Goal: Find specific page/section: Find specific page/section

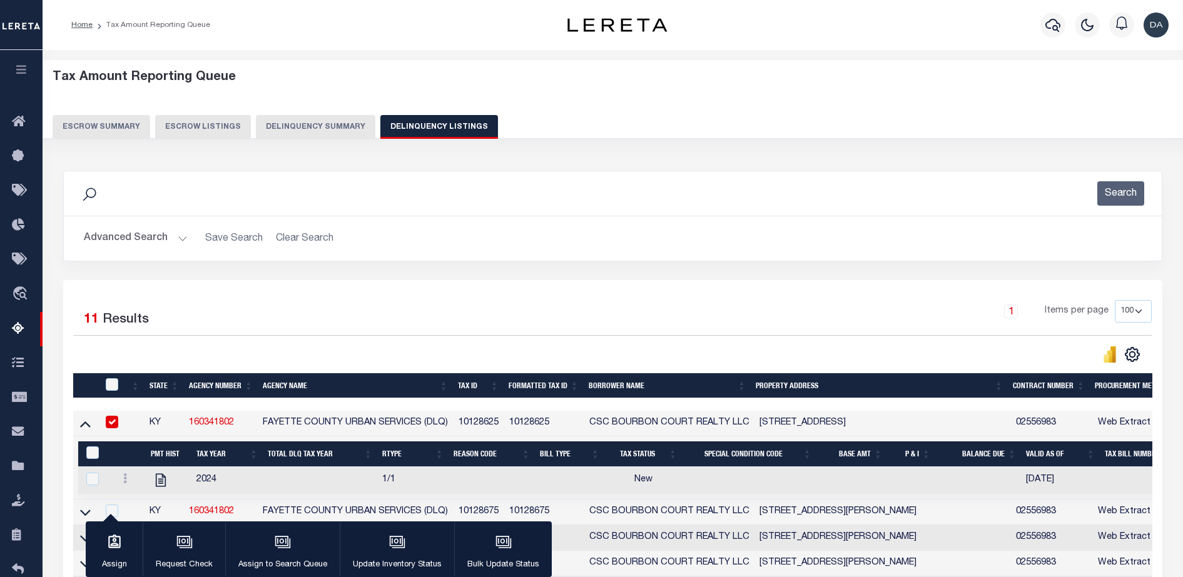
select select "100"
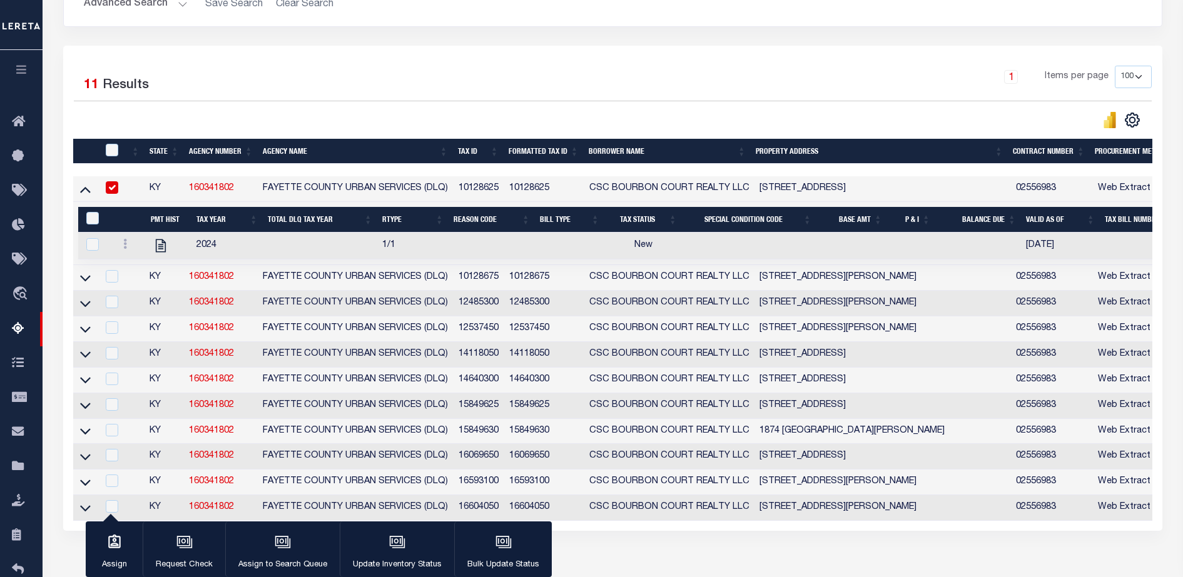
scroll to position [235, 0]
drag, startPoint x: 461, startPoint y: 188, endPoint x: 505, endPoint y: 192, distance: 44.6
click at [504, 192] on td "10128625" at bounding box center [478, 189] width 51 height 26
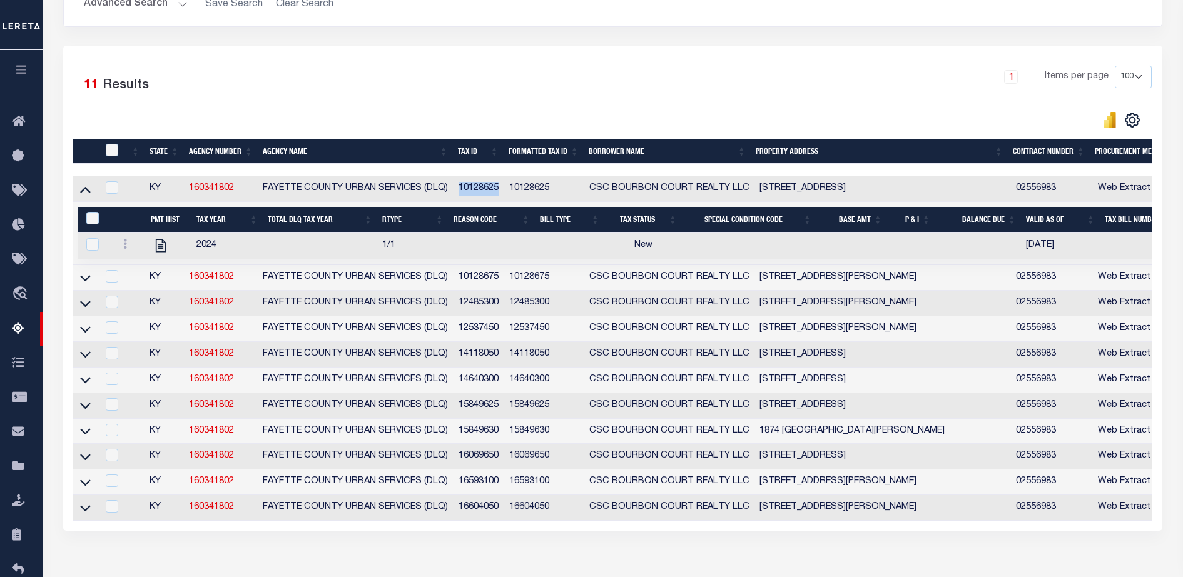
copy td "10128625"
click at [118, 191] on input "checkbox" at bounding box center [112, 187] width 13 height 13
checkbox input "true"
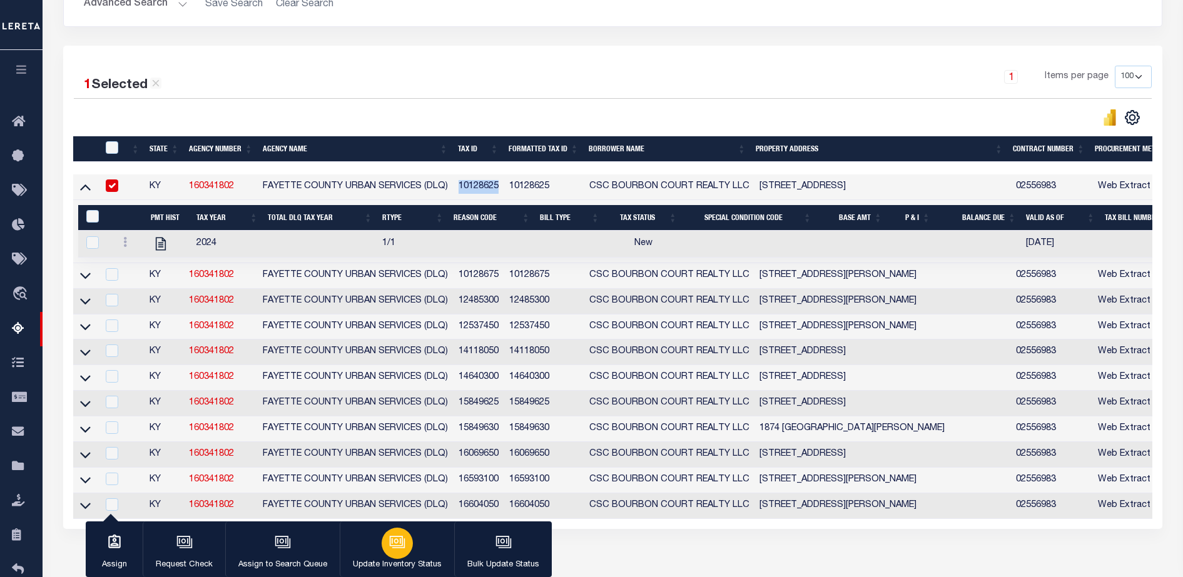
click at [414, 547] on button "Update Inventory Status" at bounding box center [397, 550] width 114 height 56
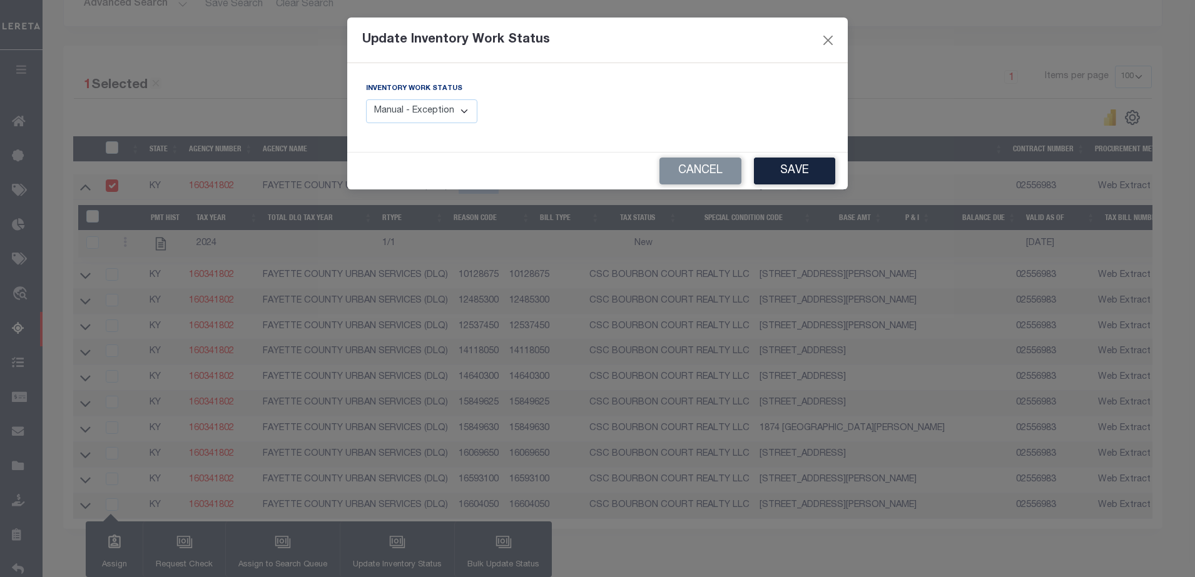
click at [401, 107] on select "Manual - Exception Pended - Awaiting Search Late Add Exception Completed" at bounding box center [421, 111] width 111 height 24
click at [366, 99] on select "Manual - Exception Pended - Awaiting Search Late Add Exception Completed" at bounding box center [421, 111] width 111 height 24
click at [460, 97] on div "Inventory Work Status Manual - Exception Pended - Awaiting Search Late Add Exce…" at bounding box center [421, 102] width 111 height 41
click at [448, 116] on select "Manual - Exception Pended - Awaiting Search Late Add Exception Completed" at bounding box center [421, 111] width 111 height 24
select select "1"
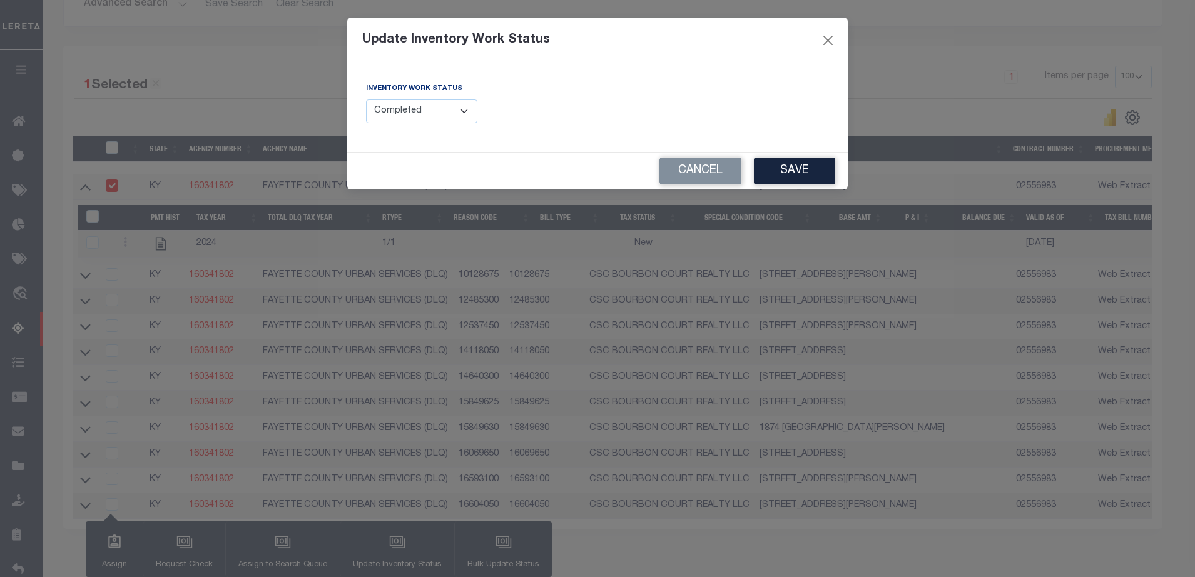
click at [366, 99] on select "Manual - Exception Pended - Awaiting Search Late Add Exception Completed" at bounding box center [421, 111] width 111 height 24
click at [800, 174] on button "Save" at bounding box center [794, 171] width 81 height 27
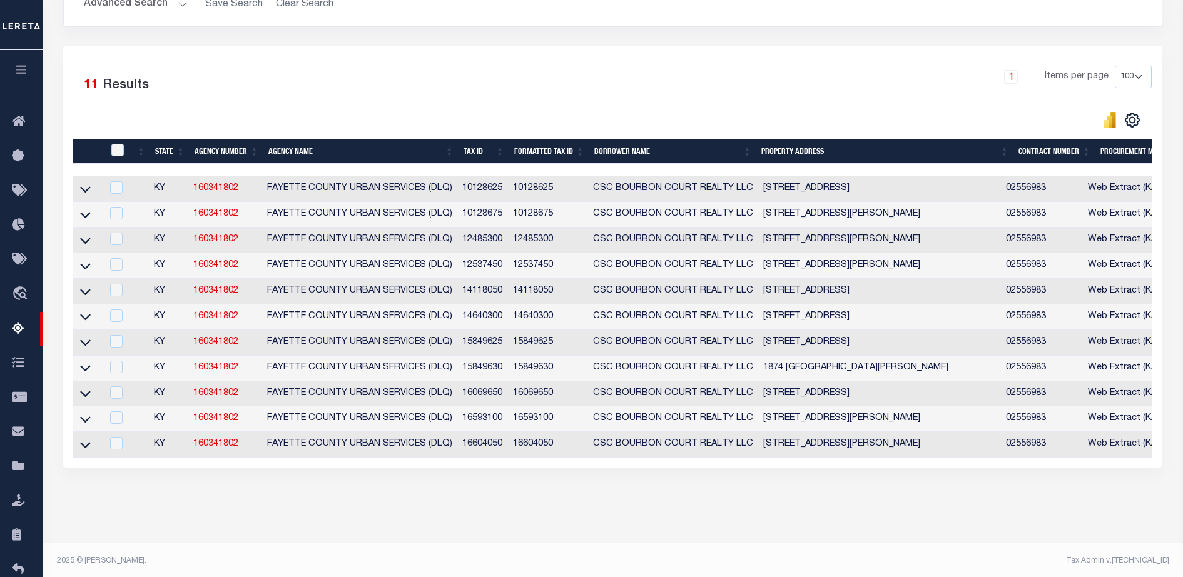
scroll to position [0, 0]
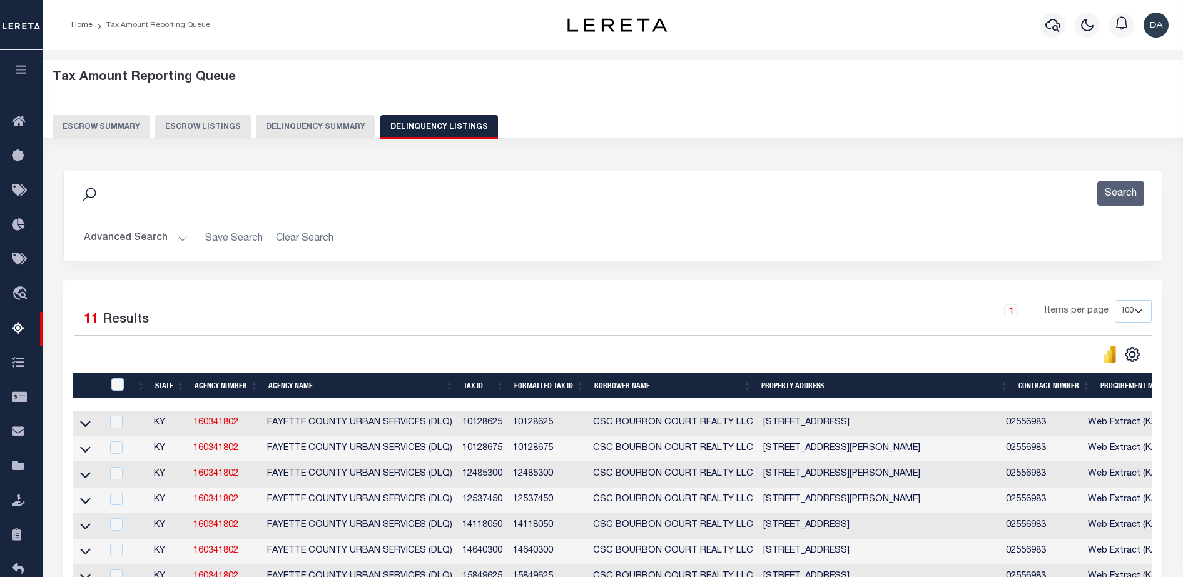
click at [286, 124] on button "Delinquency Summary" at bounding box center [315, 127] width 119 height 24
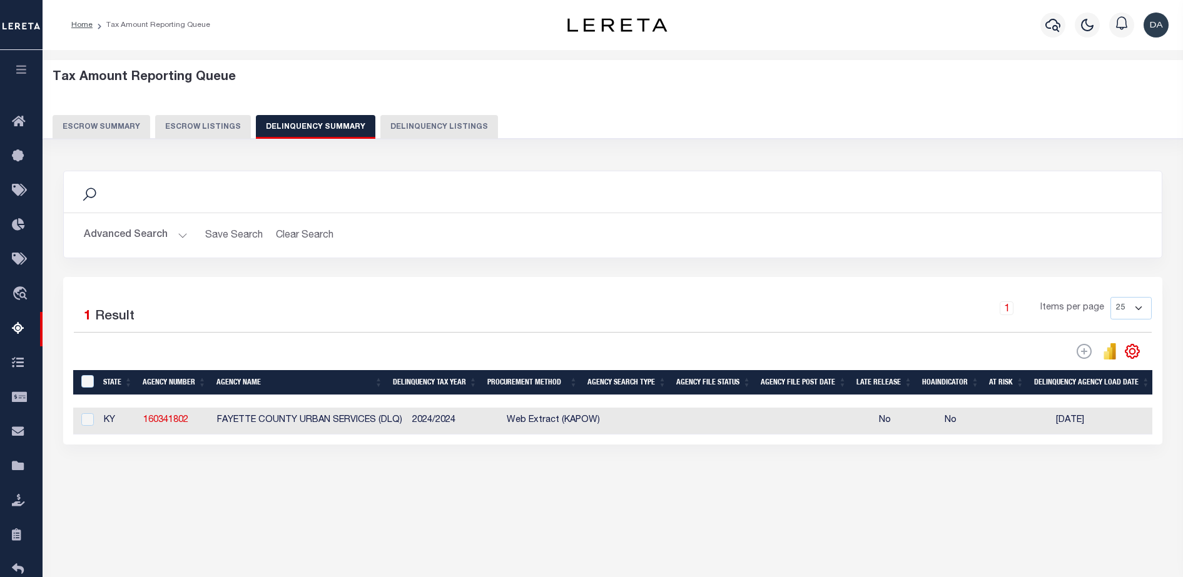
click at [154, 224] on button "Advanced Search" at bounding box center [136, 235] width 104 height 24
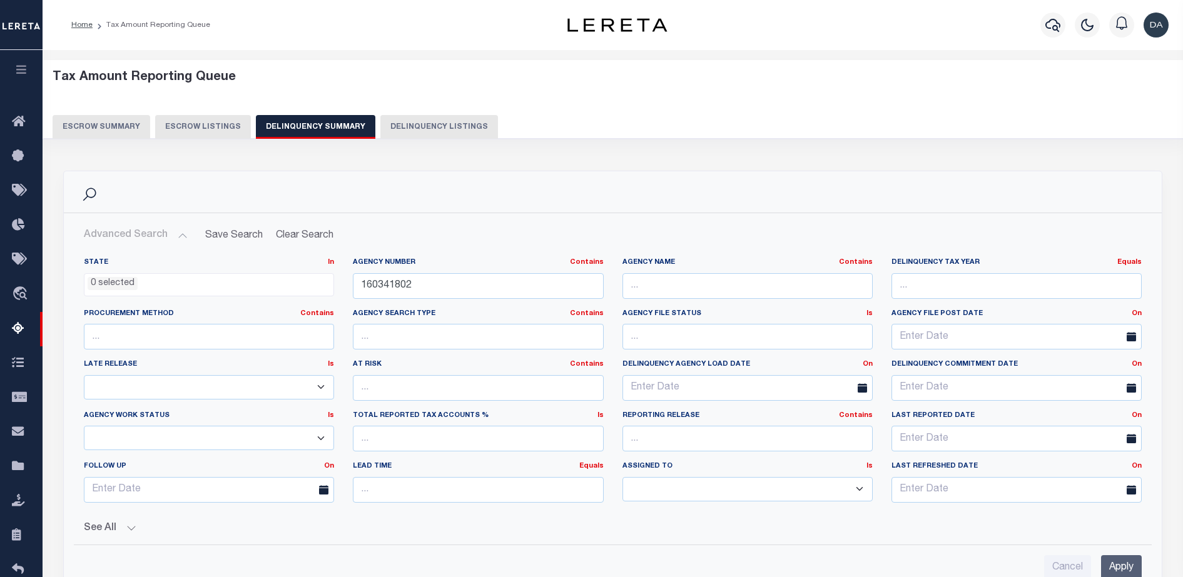
click at [378, 301] on div "Agency Number Contains Contains Is 160341802" at bounding box center [477, 283] width 269 height 51
click at [399, 280] on input "160341802" at bounding box center [478, 286] width 250 height 26
click at [398, 279] on input "160341802" at bounding box center [478, 286] width 250 height 26
click at [1121, 571] on input "Apply" at bounding box center [1121, 568] width 41 height 26
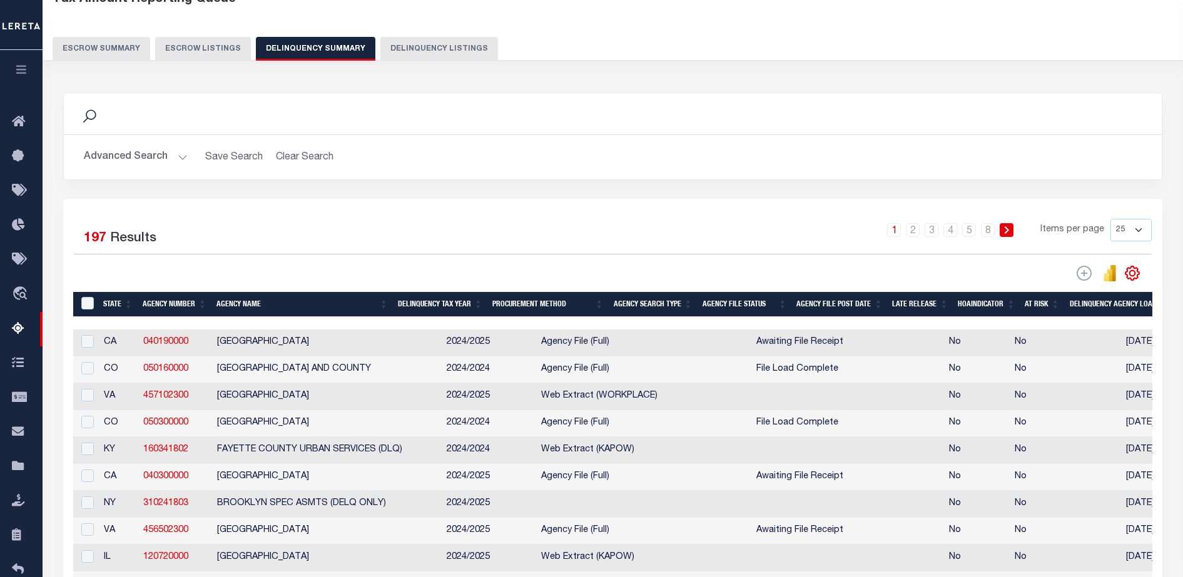
scroll to position [235, 0]
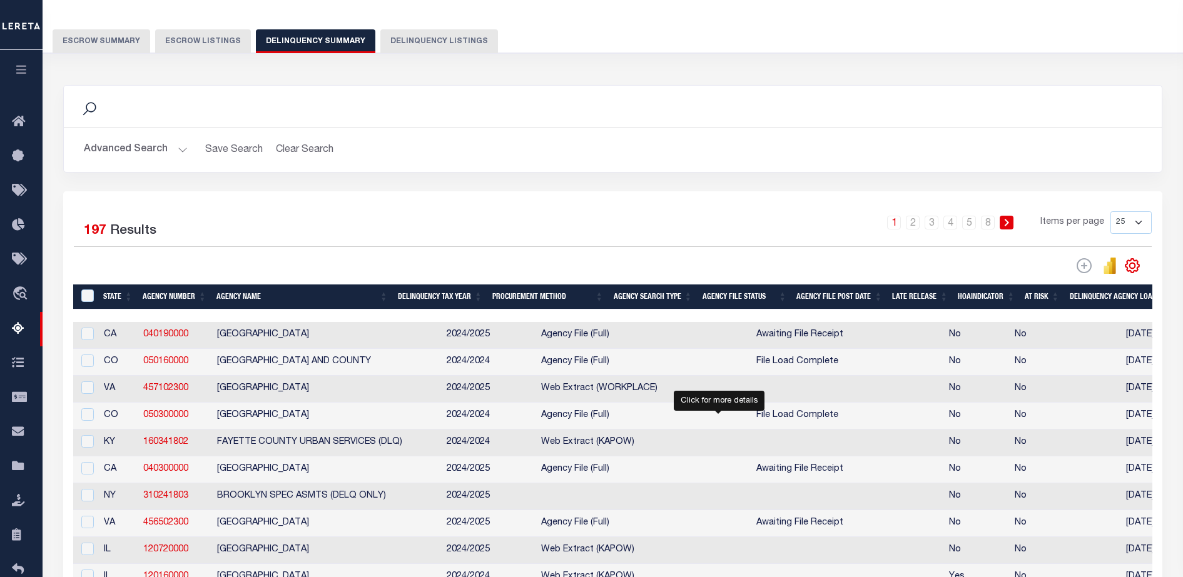
select select
select select "100"
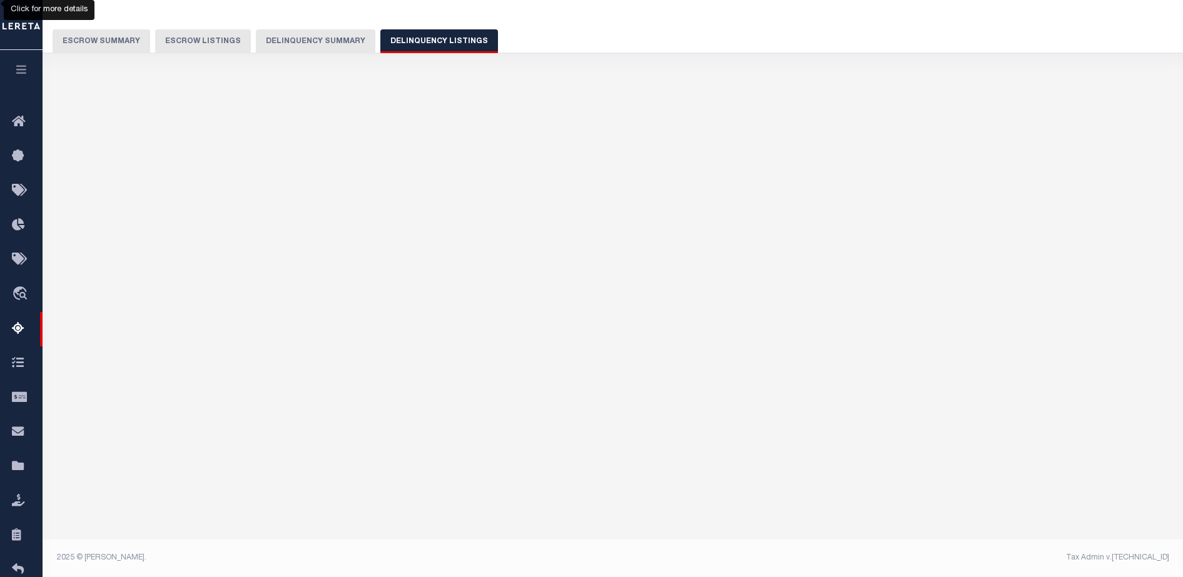
select select "100"
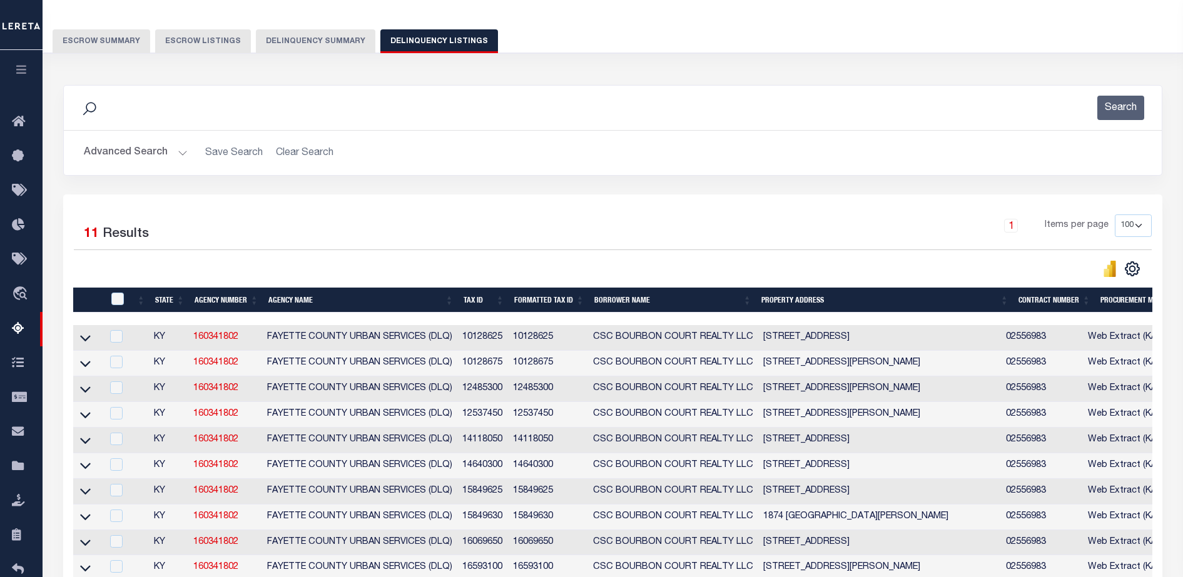
click at [154, 155] on button "Advanced Search" at bounding box center [136, 153] width 104 height 24
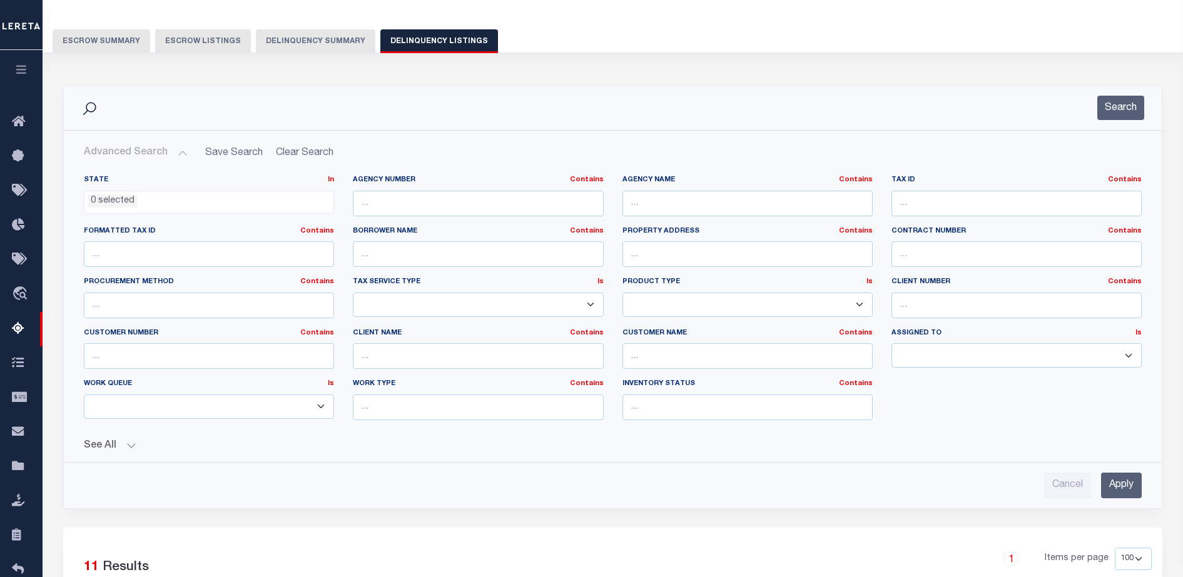
click at [587, 219] on div "Agency Number Contains Contains Is" at bounding box center [477, 200] width 269 height 51
click at [542, 199] on input "text" at bounding box center [478, 204] width 250 height 26
paste input "1000301007"
type input "1000301007"
click at [1123, 483] on input "Apply" at bounding box center [1121, 486] width 41 height 26
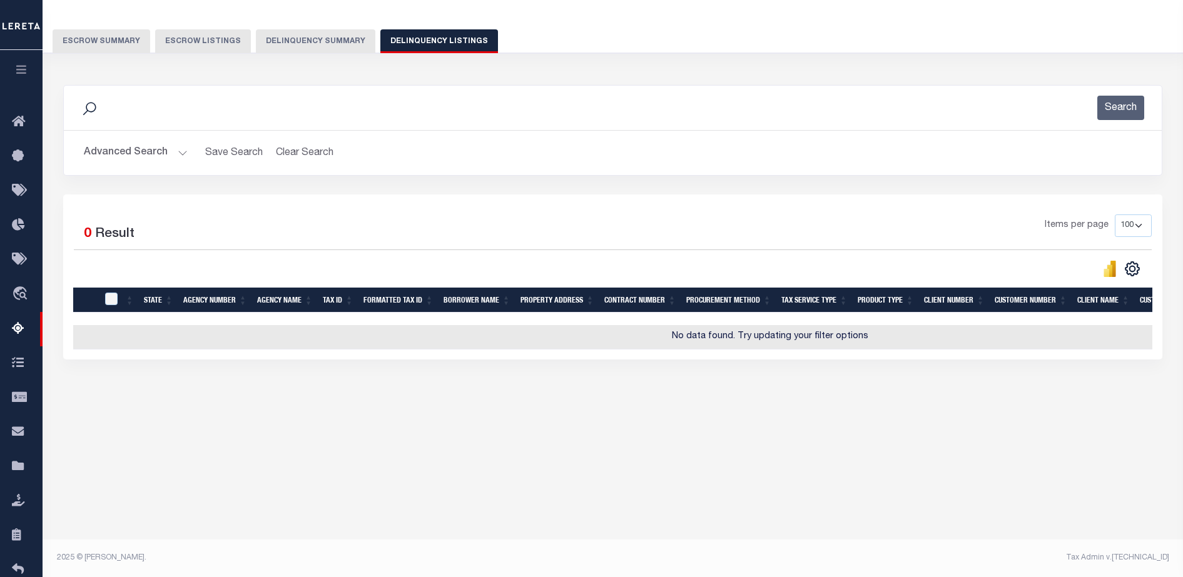
click at [125, 154] on button "Advanced Search" at bounding box center [136, 153] width 104 height 24
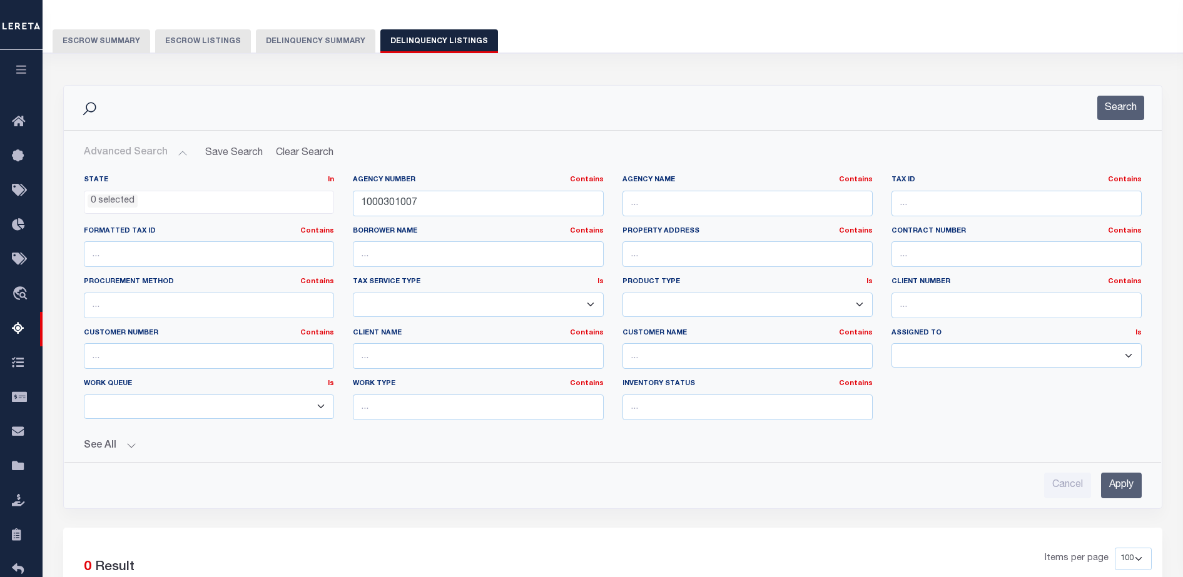
drag, startPoint x: 336, startPoint y: 59, endPoint x: 330, endPoint y: 36, distance: 24.4
click at [336, 58] on div "Tax Amount Reporting Queue Escrow Summary Escrow Listings Delinquency Summary" at bounding box center [613, 23] width 1165 height 98
click at [329, 31] on button "Delinquency Summary" at bounding box center [315, 41] width 119 height 24
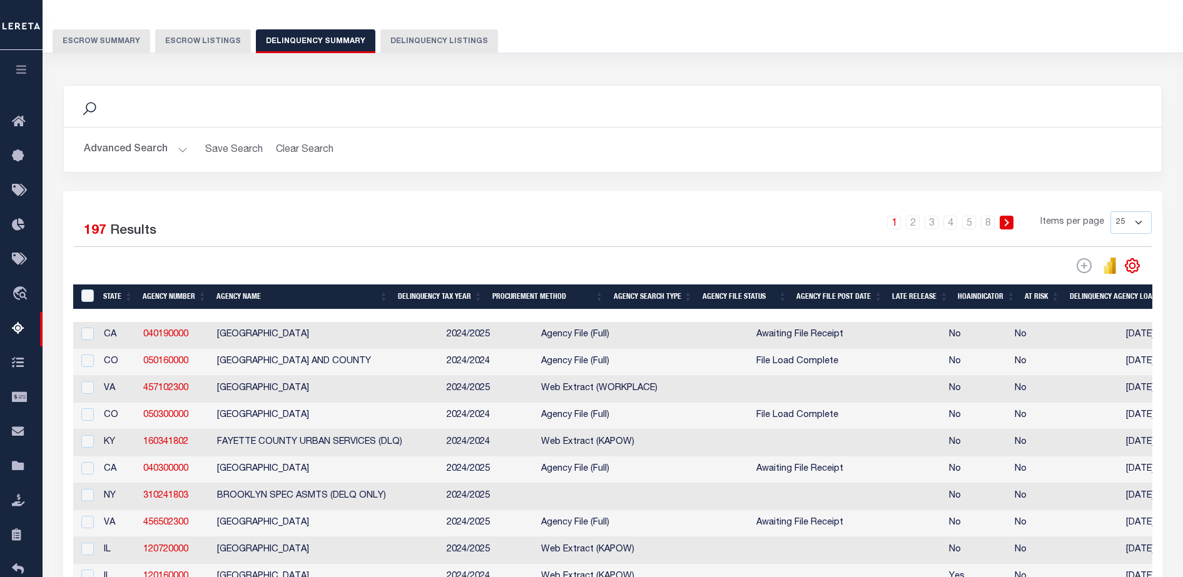
select select "100"
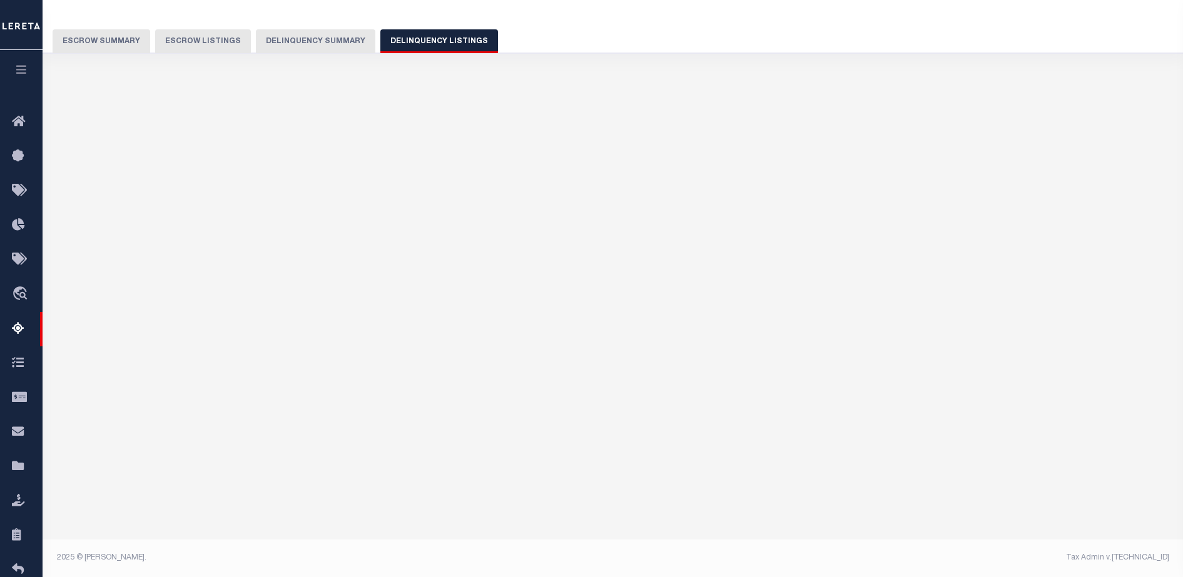
select select "100"
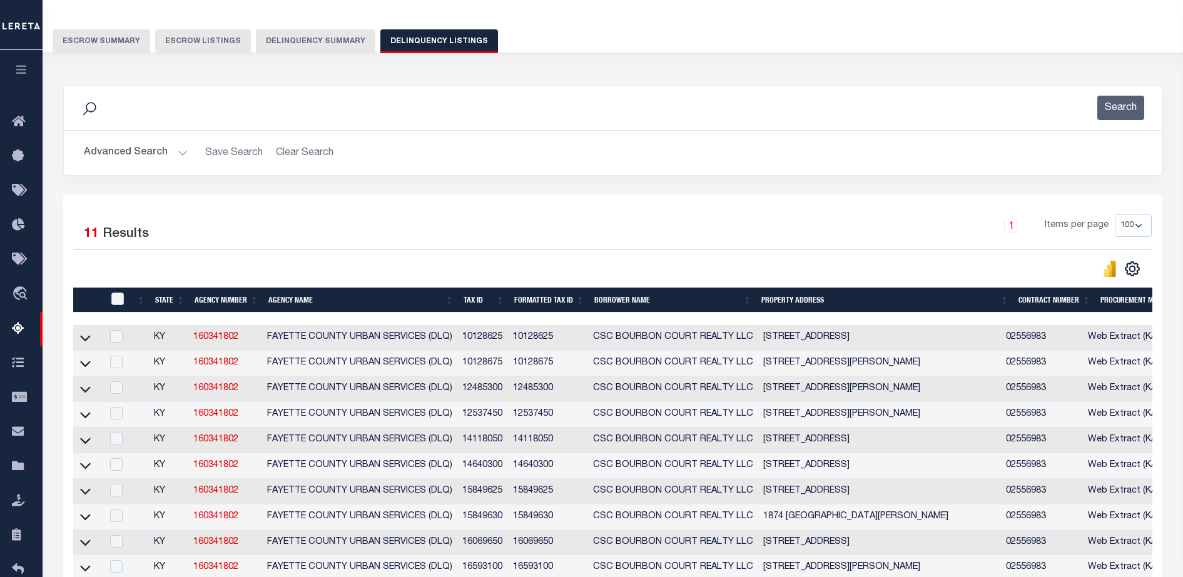
click at [94, 347] on td at bounding box center [87, 338] width 29 height 26
checkbox input "true"
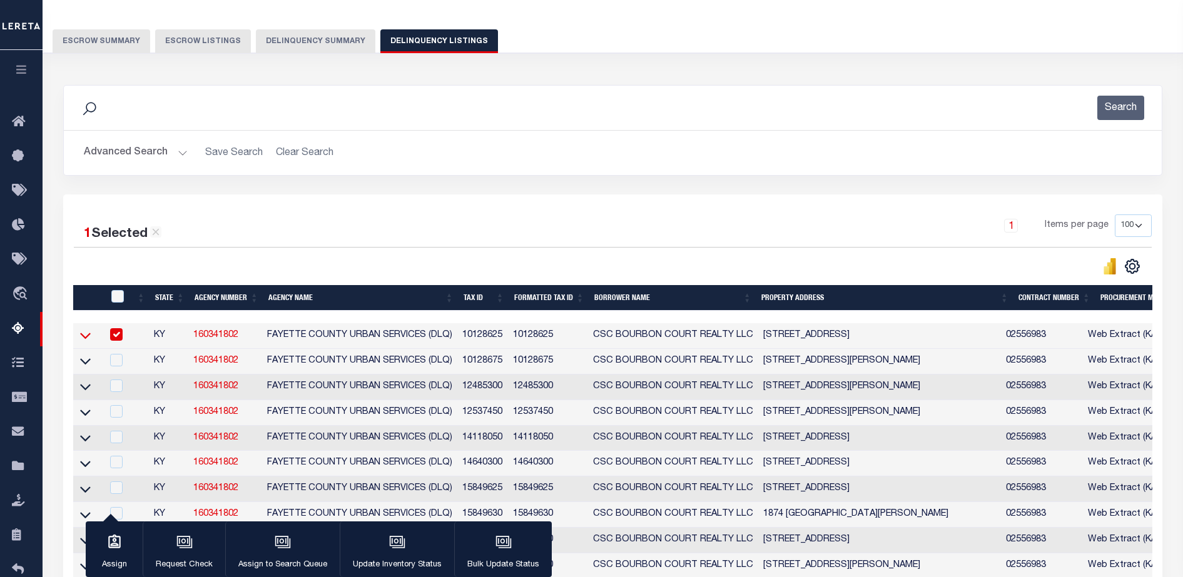
click at [89, 341] on icon at bounding box center [85, 335] width 11 height 13
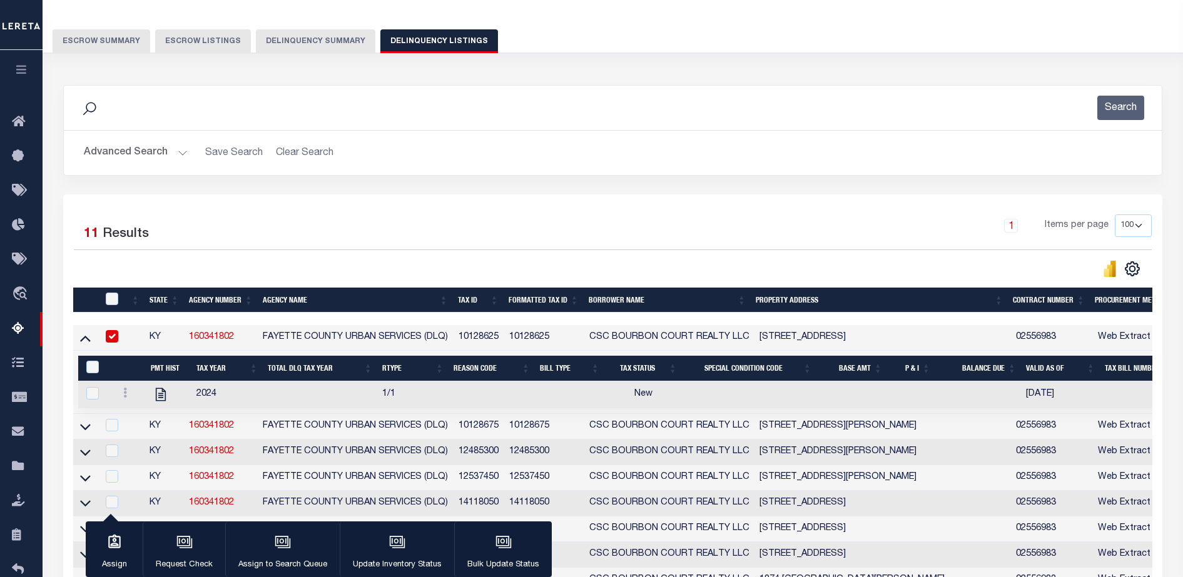
click at [279, 34] on button "Delinquency Summary" at bounding box center [315, 41] width 119 height 24
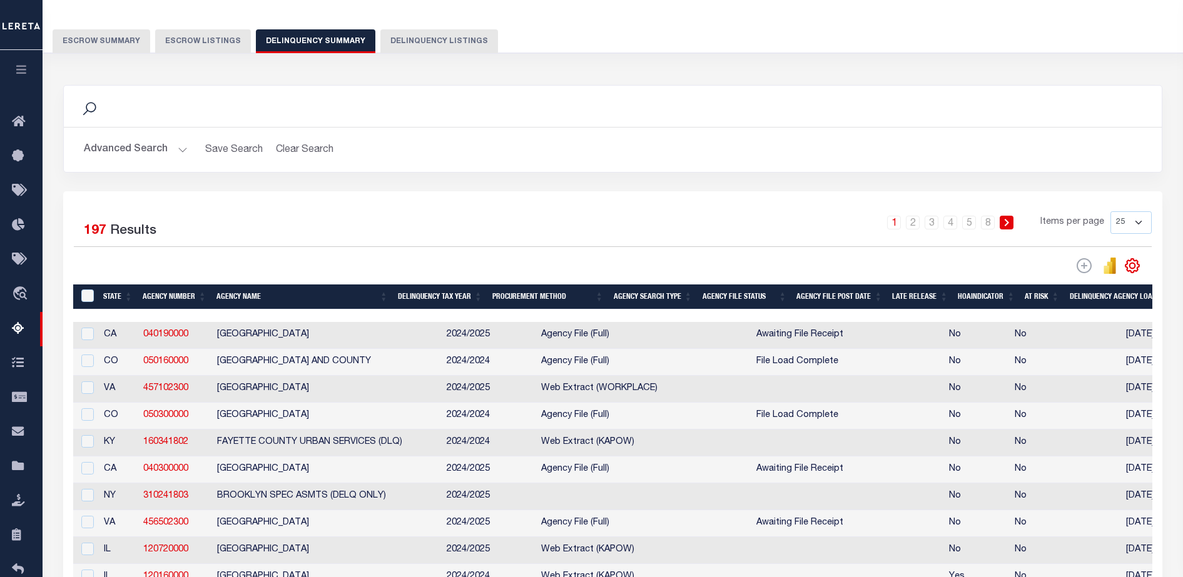
click at [167, 144] on button "Advanced Search" at bounding box center [136, 150] width 104 height 24
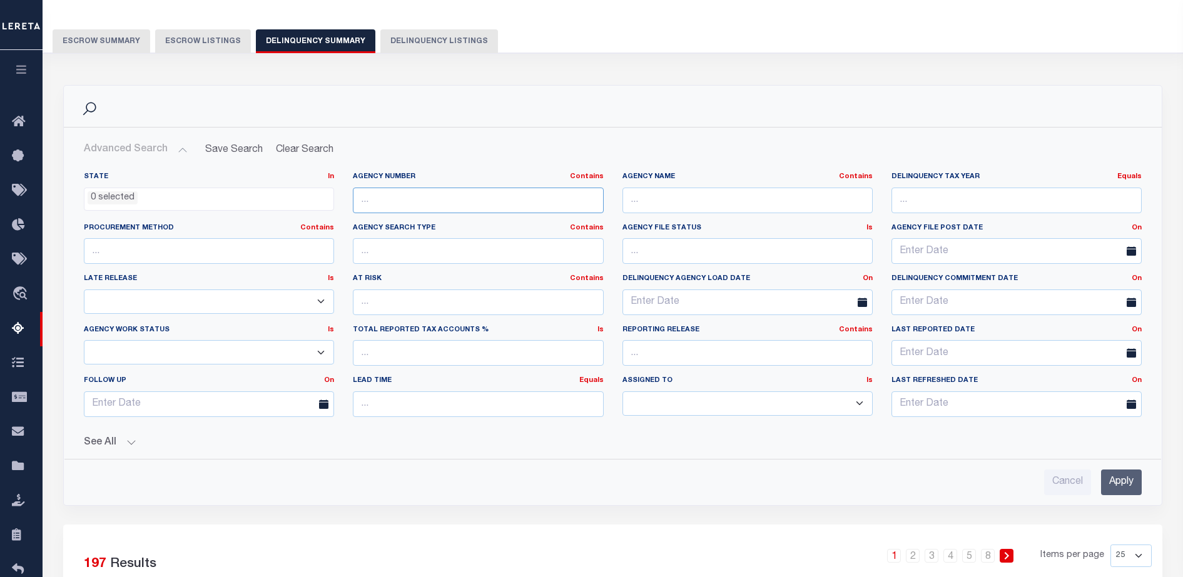
click at [473, 199] on input "text" at bounding box center [478, 201] width 250 height 26
paste input "457402302"
type input "457402302"
click at [1140, 485] on input "Apply" at bounding box center [1121, 483] width 41 height 26
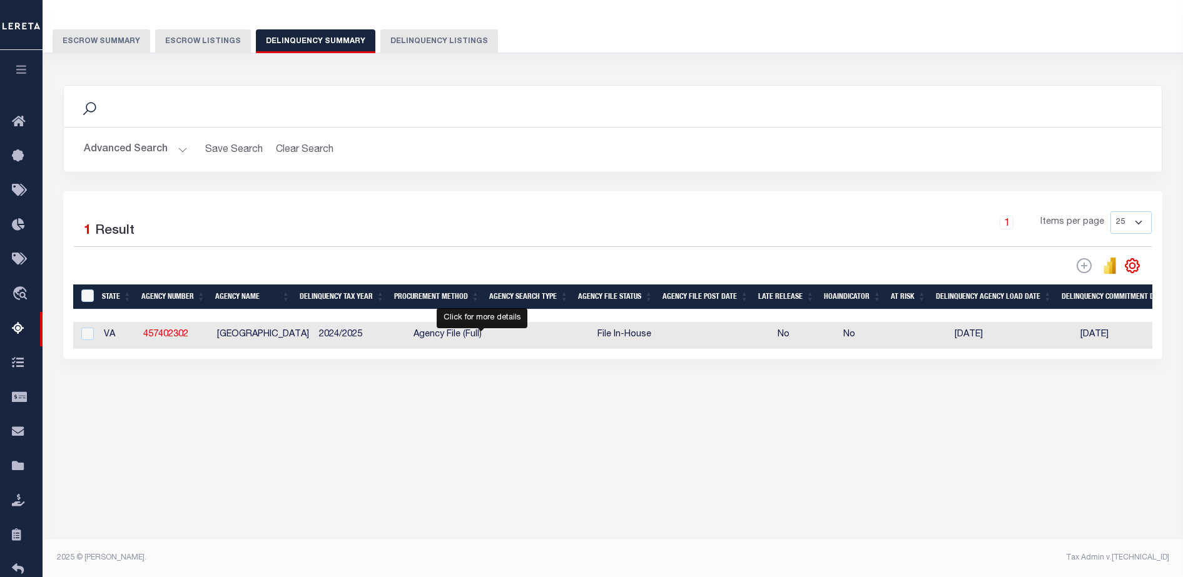
select select "100"
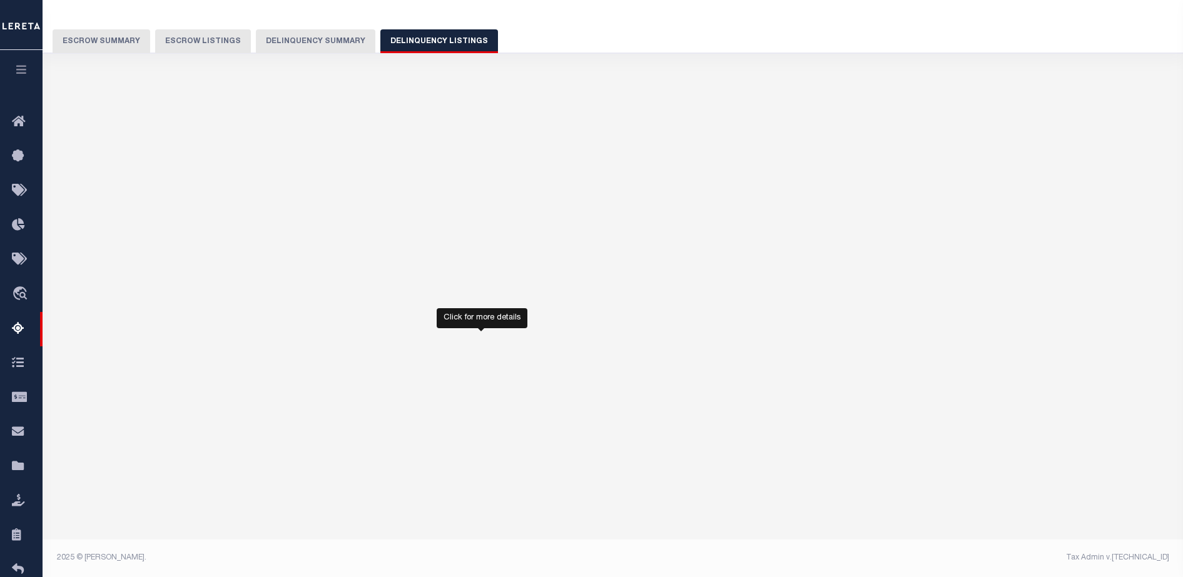
select select "100"
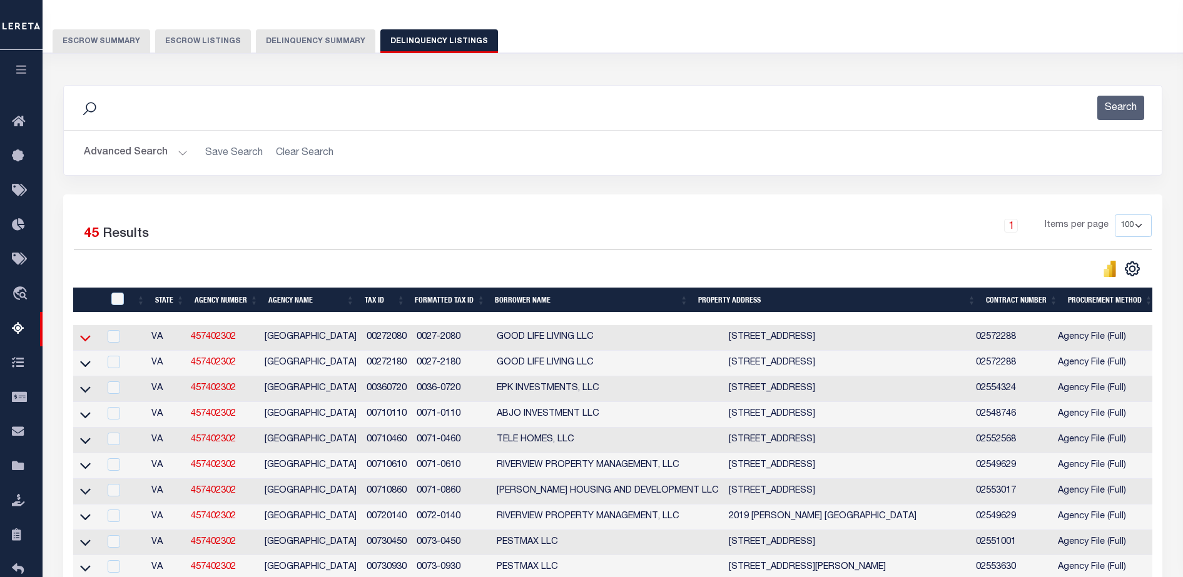
click at [85, 341] on icon at bounding box center [85, 337] width 11 height 13
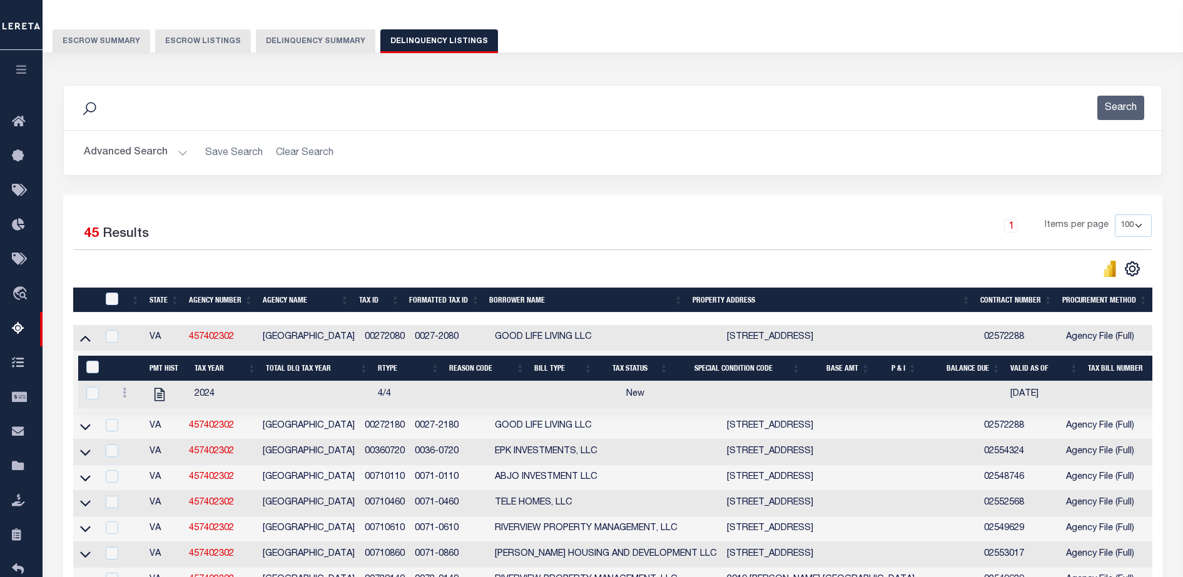
scroll to position [0, 0]
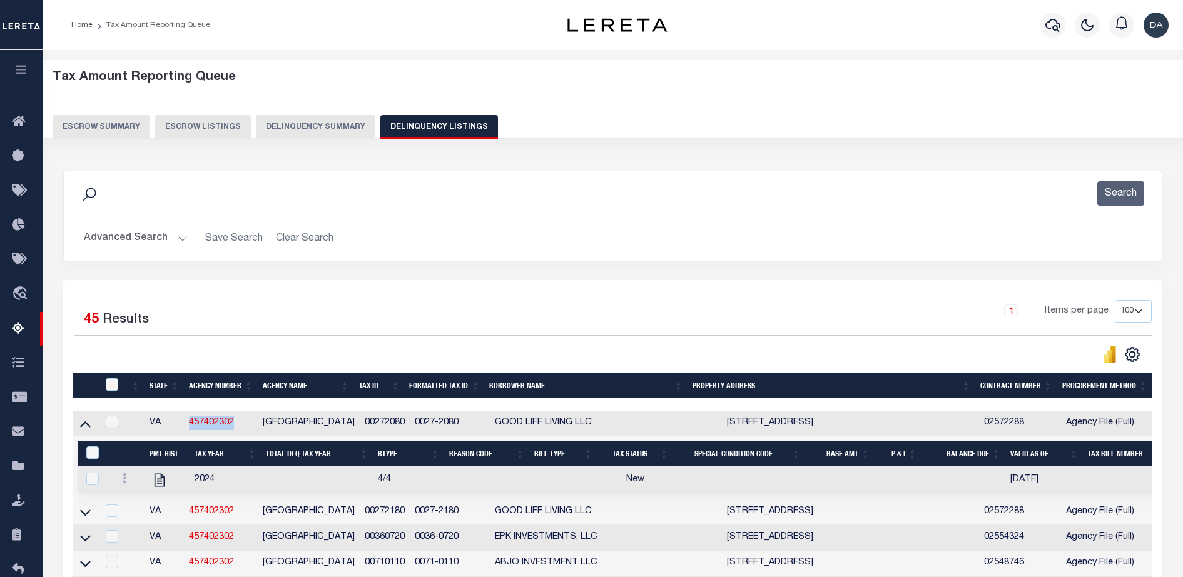
drag, startPoint x: 246, startPoint y: 421, endPoint x: 185, endPoint y: 415, distance: 62.2
click at [185, 415] on td "457402302" at bounding box center [221, 424] width 74 height 26
checkbox input "true"
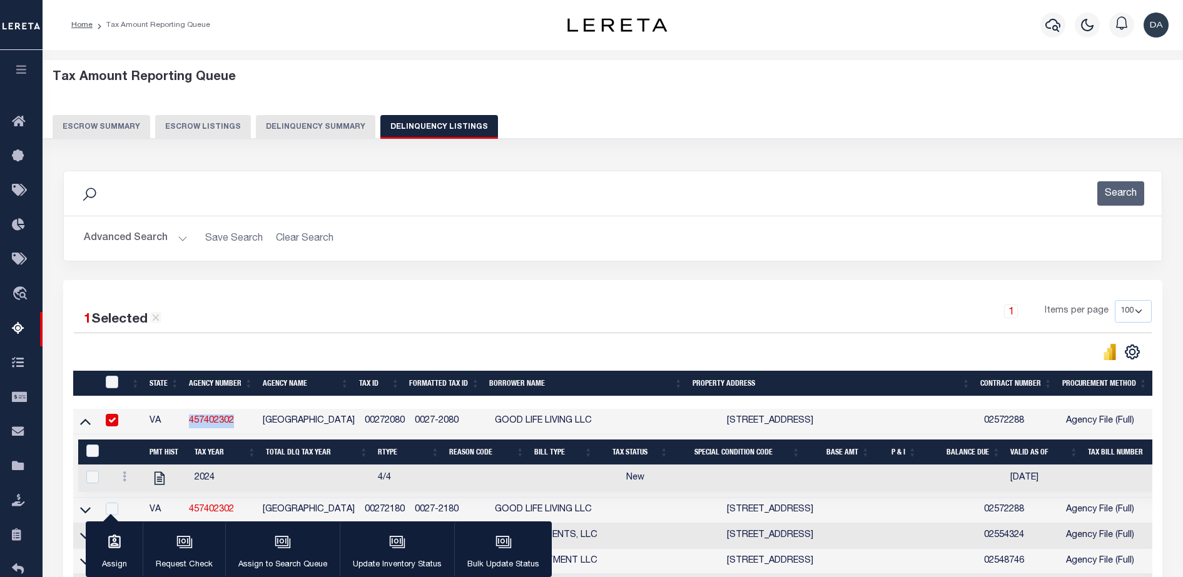
copy link "457402302"
drag, startPoint x: 354, startPoint y: 418, endPoint x: 404, endPoint y: 422, distance: 50.2
click at [404, 422] on tr "VA 457402302 [GEOGRAPHIC_DATA] 0027-2080 GOOD LIFE LIVING LLC [STREET_ADDRESS] …" at bounding box center [1140, 422] width 2134 height 26
copy tr "00272080"
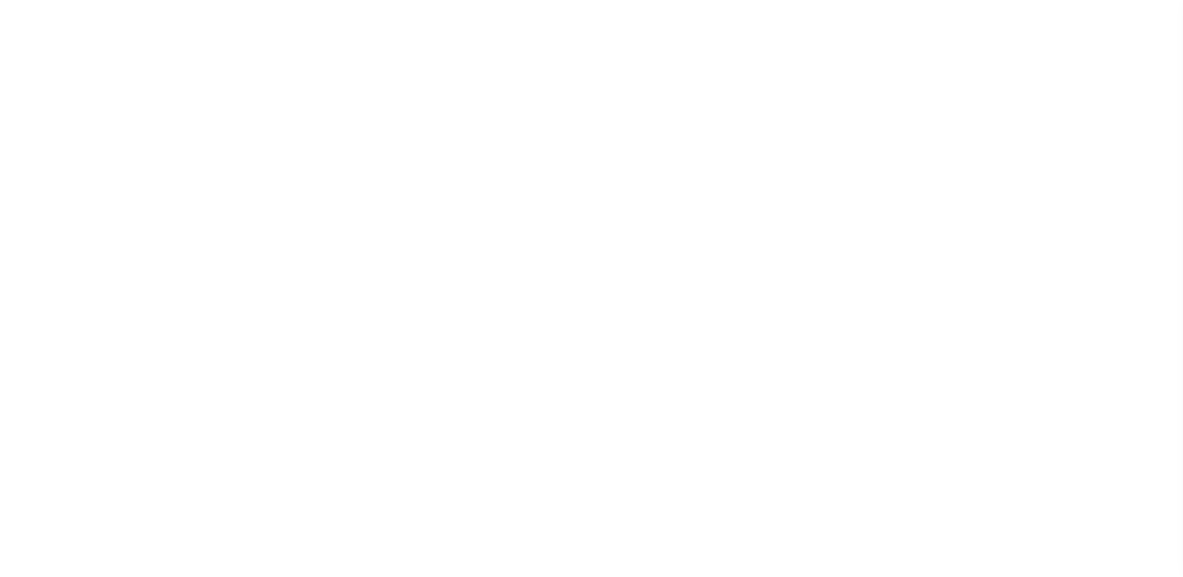
select select
checkbox input "false"
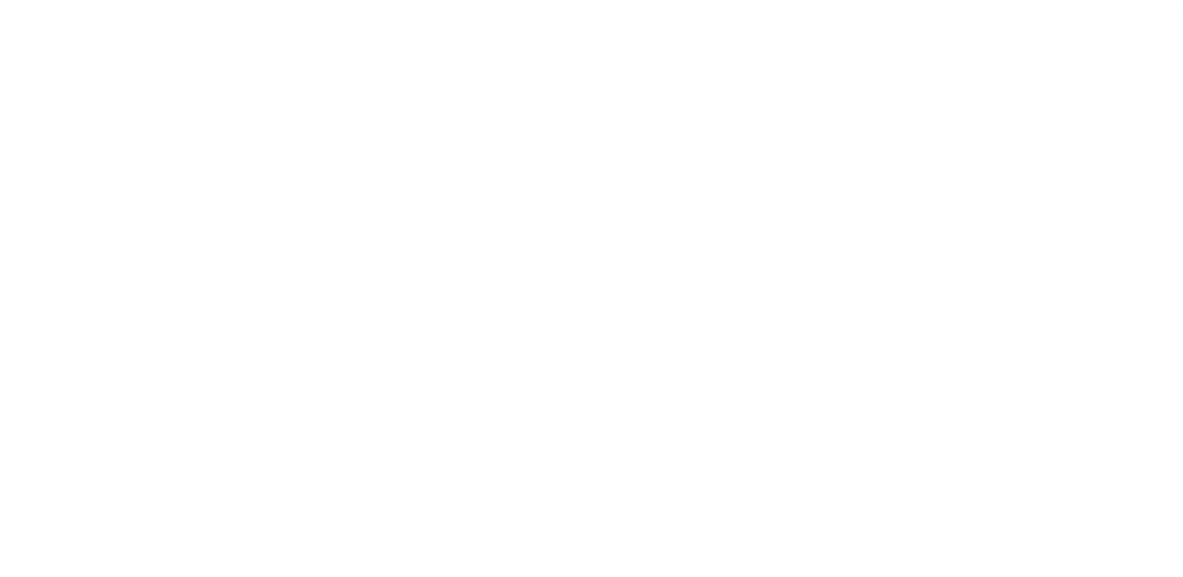
select select "1"
select select "2"
checkbox input "false"
select select
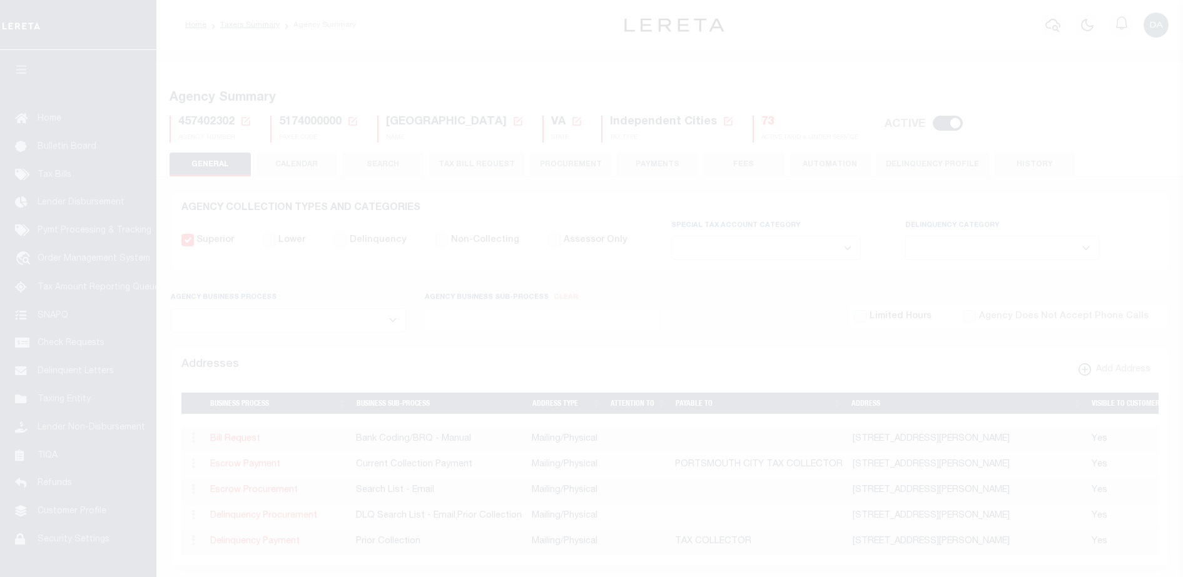
select select
